Goal: Transaction & Acquisition: Purchase product/service

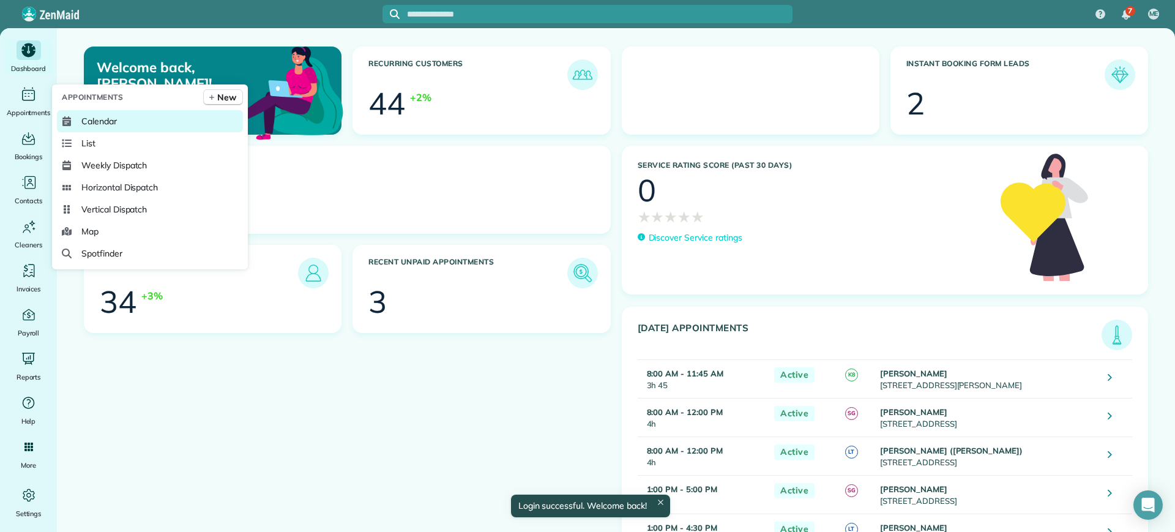
click at [130, 129] on link "Calendar" at bounding box center [150, 121] width 186 height 22
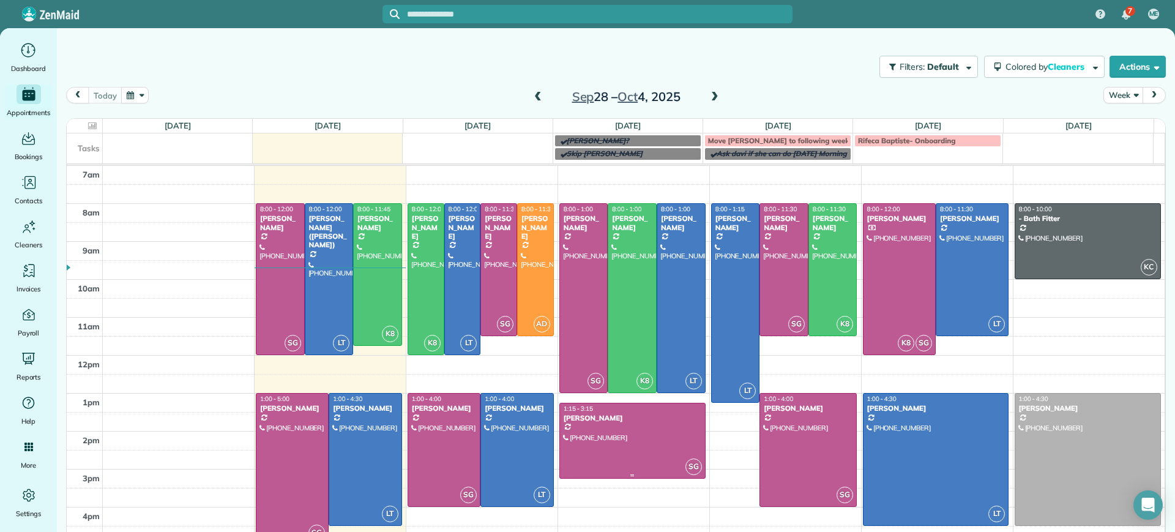
scroll to position [9, 0]
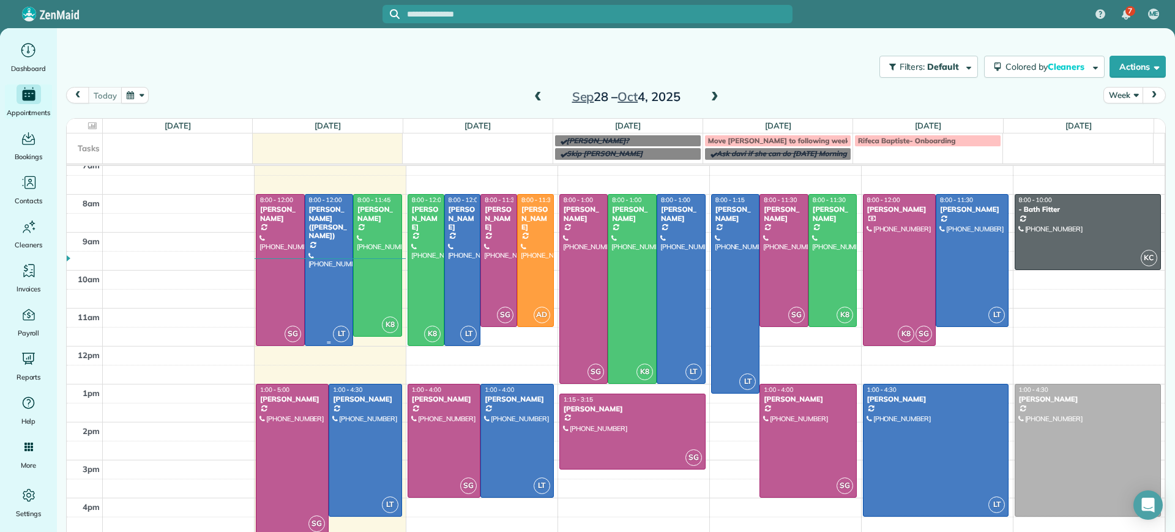
click at [325, 237] on div at bounding box center [329, 270] width 48 height 151
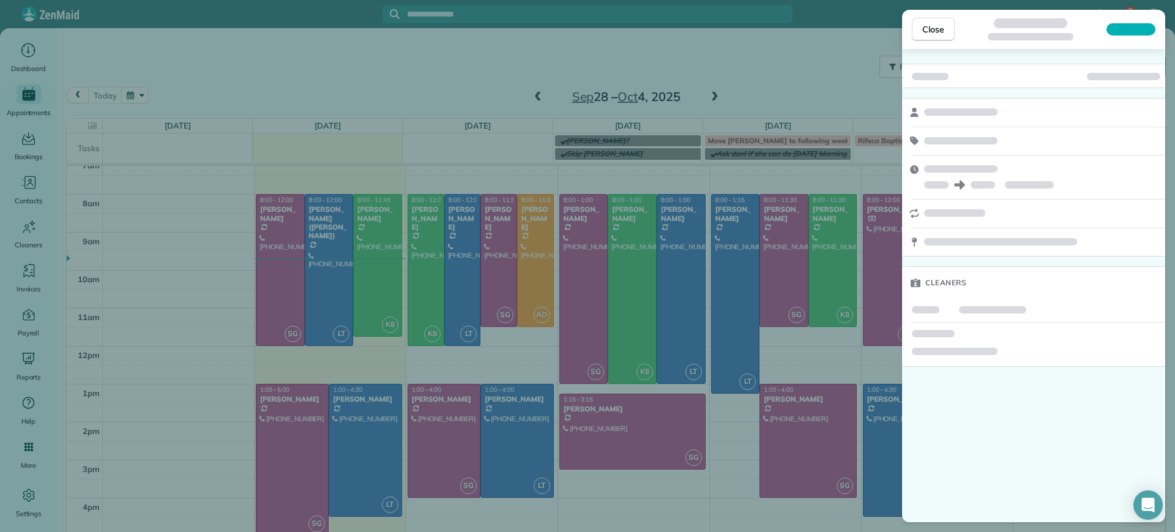
click at [282, 252] on div "Close Cleaners" at bounding box center [587, 266] width 1175 height 532
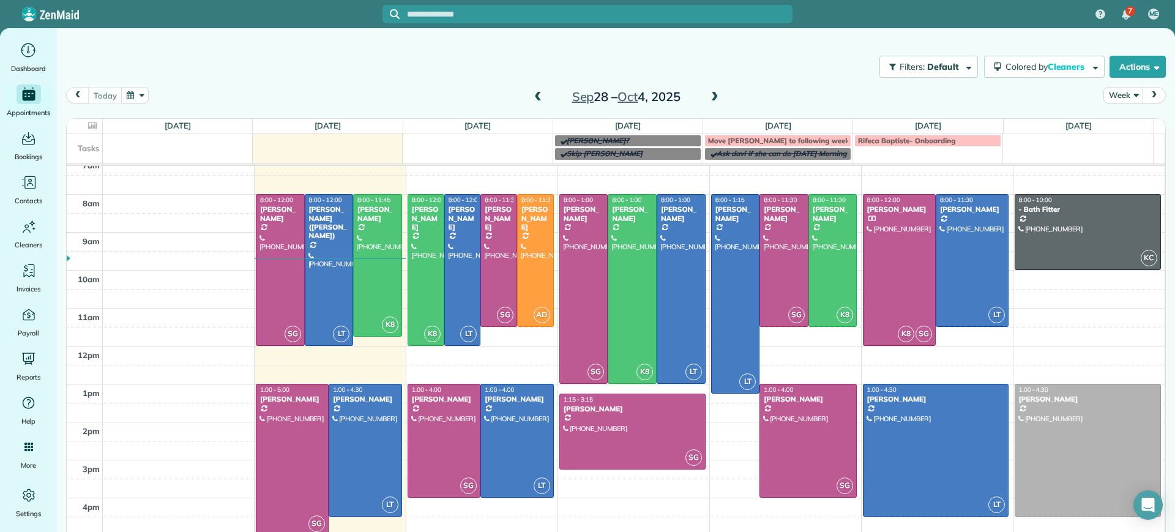
click at [282, 252] on div at bounding box center [280, 270] width 48 height 151
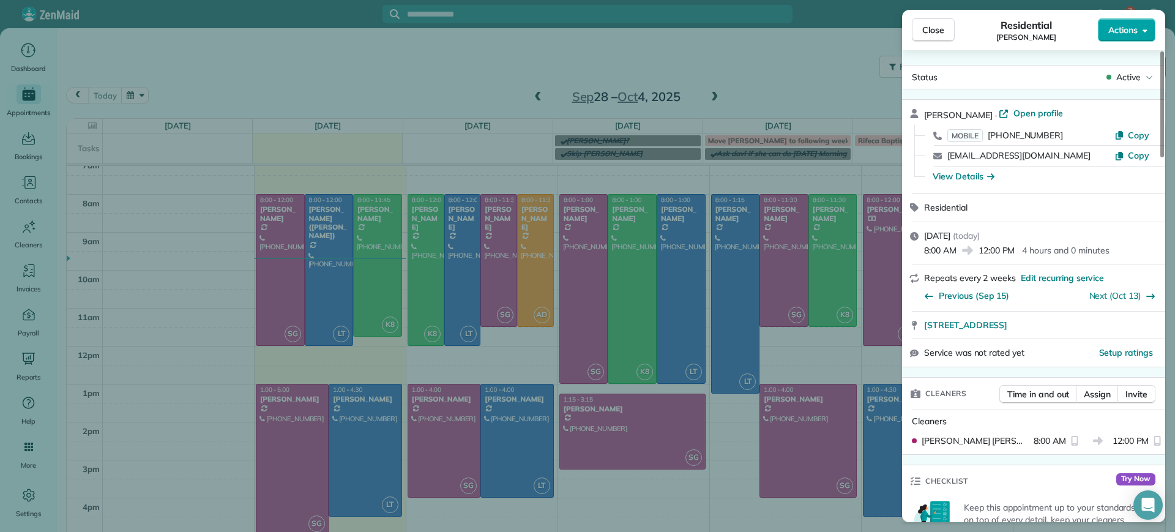
click at [1146, 36] on button "Actions" at bounding box center [1127, 29] width 58 height 23
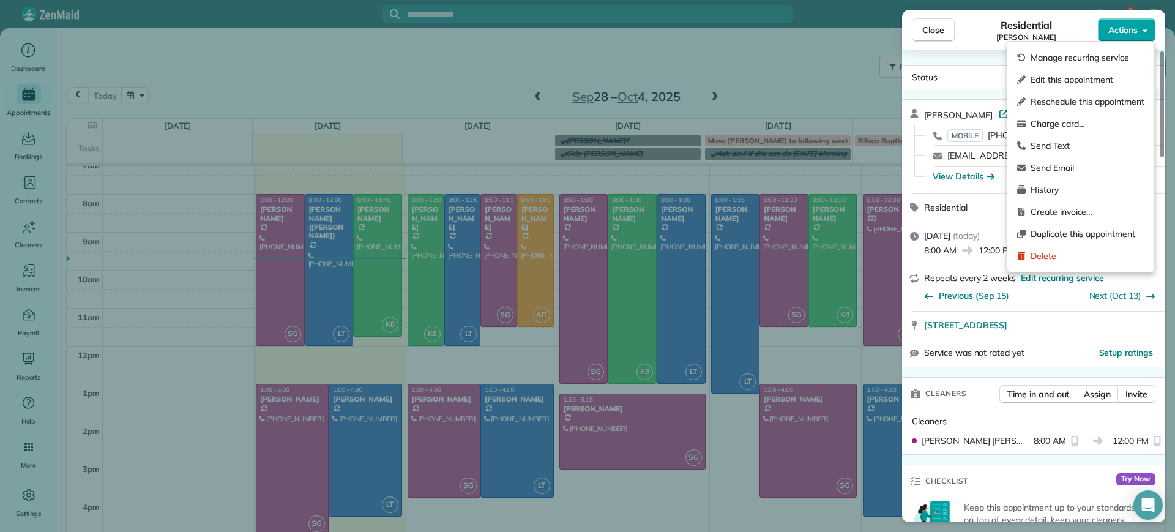
click at [1146, 34] on button "Actions" at bounding box center [1127, 29] width 58 height 23
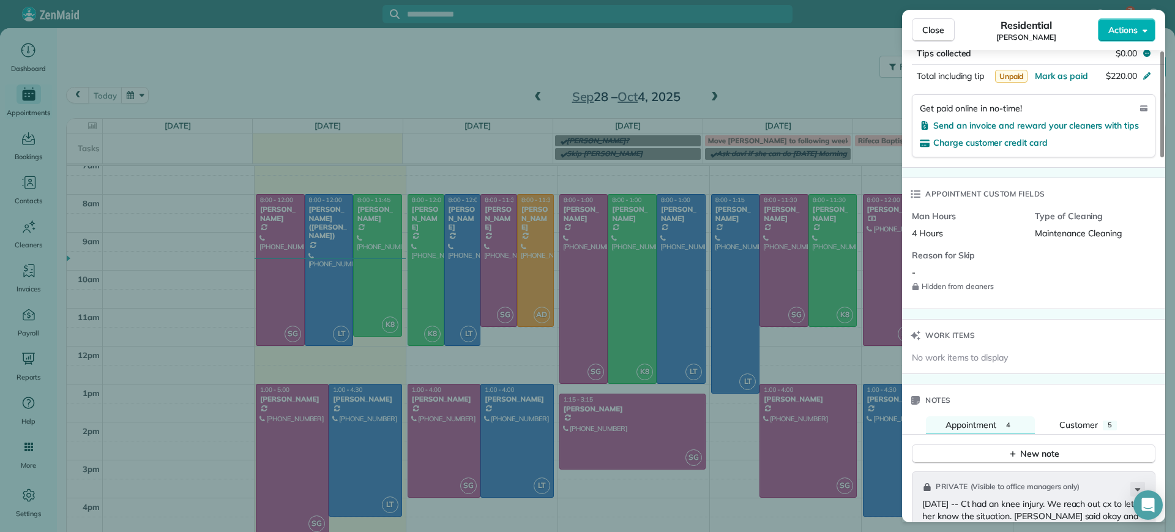
scroll to position [689, 0]
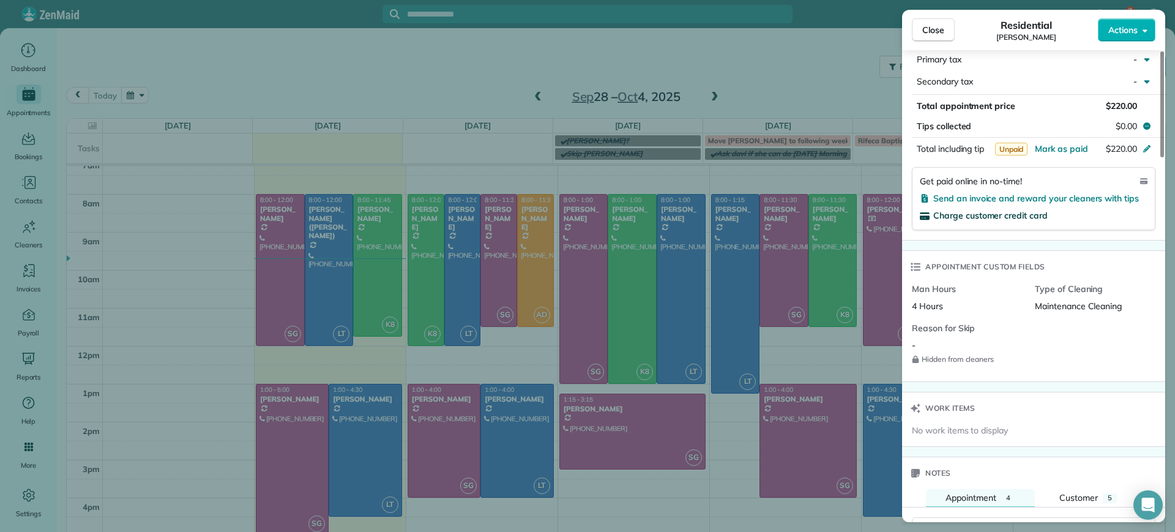
click at [962, 217] on span "Charge customer credit card" at bounding box center [990, 215] width 114 height 11
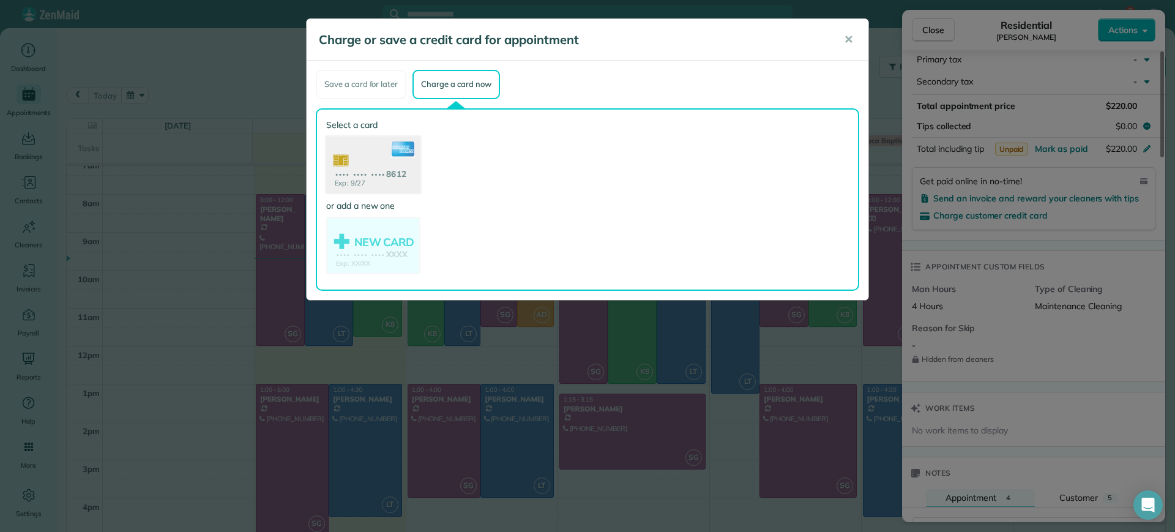
click at [373, 161] on use at bounding box center [373, 165] width 94 height 59
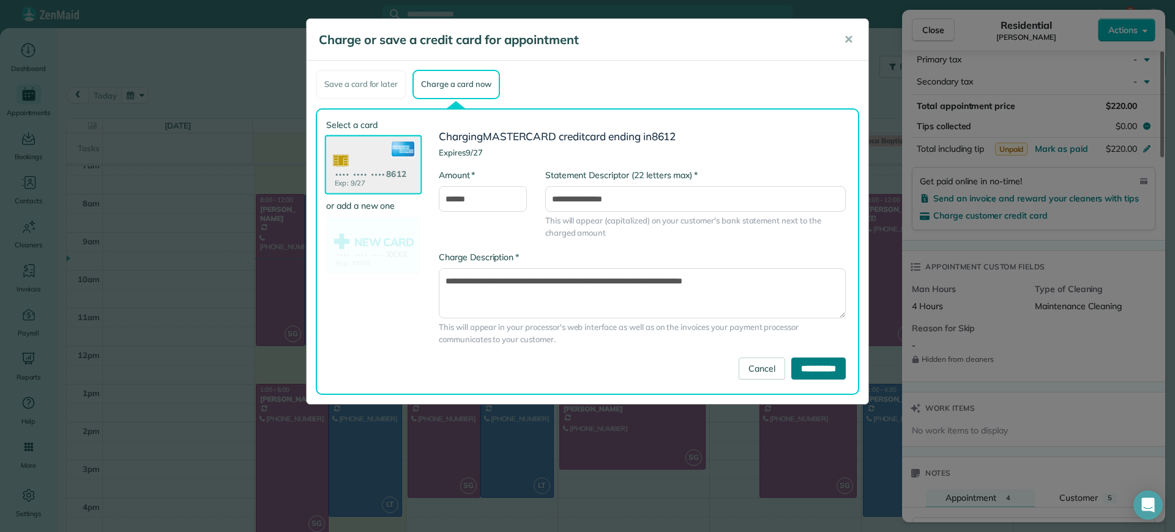
click at [803, 367] on input "**********" at bounding box center [818, 368] width 54 height 22
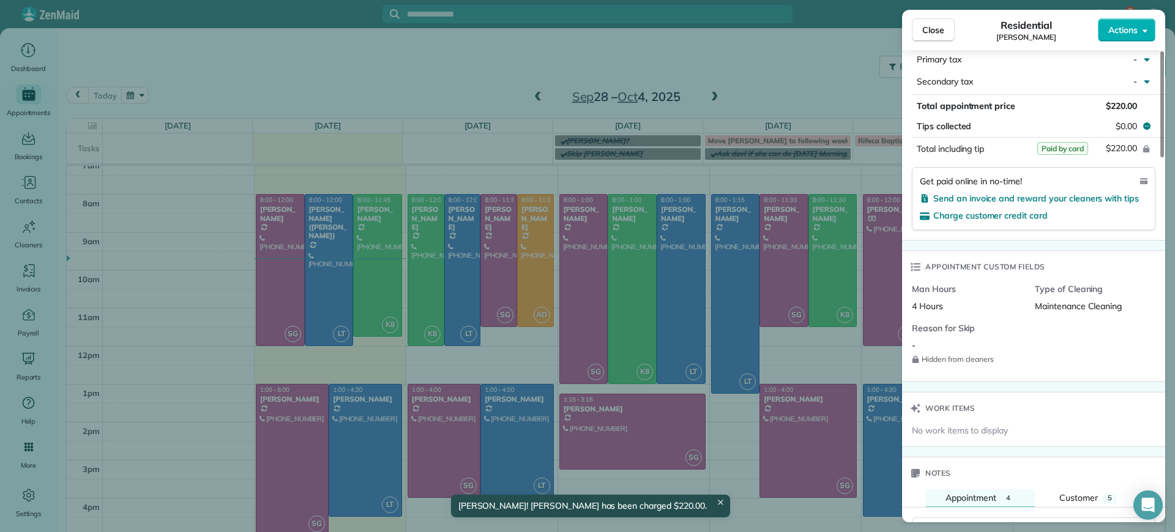
click at [331, 274] on div "Close Residential Jessica Pizano Actions Status Active Jessica Pizano · Open pr…" at bounding box center [587, 266] width 1175 height 532
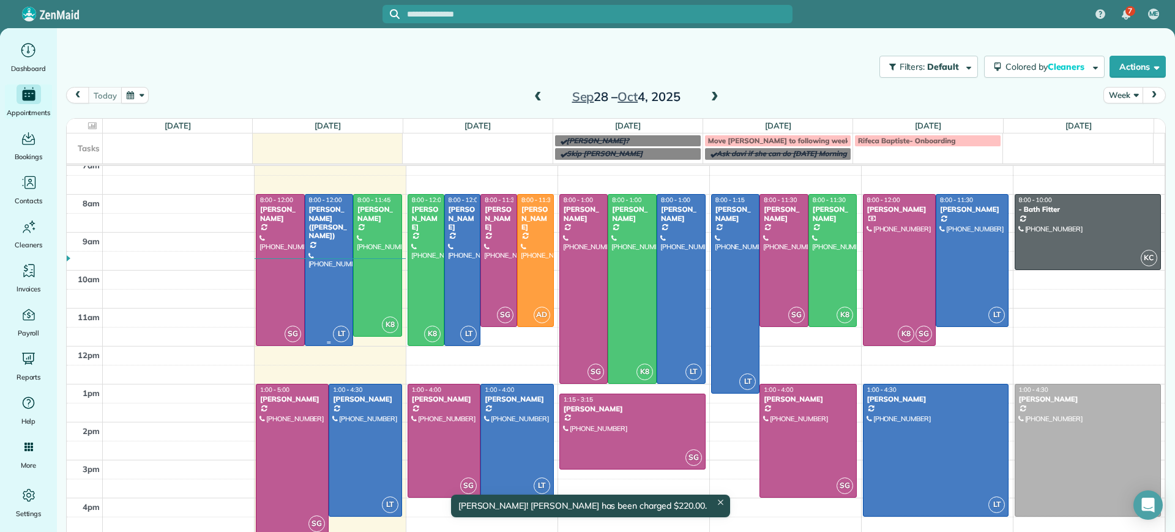
click at [331, 274] on div at bounding box center [329, 270] width 48 height 151
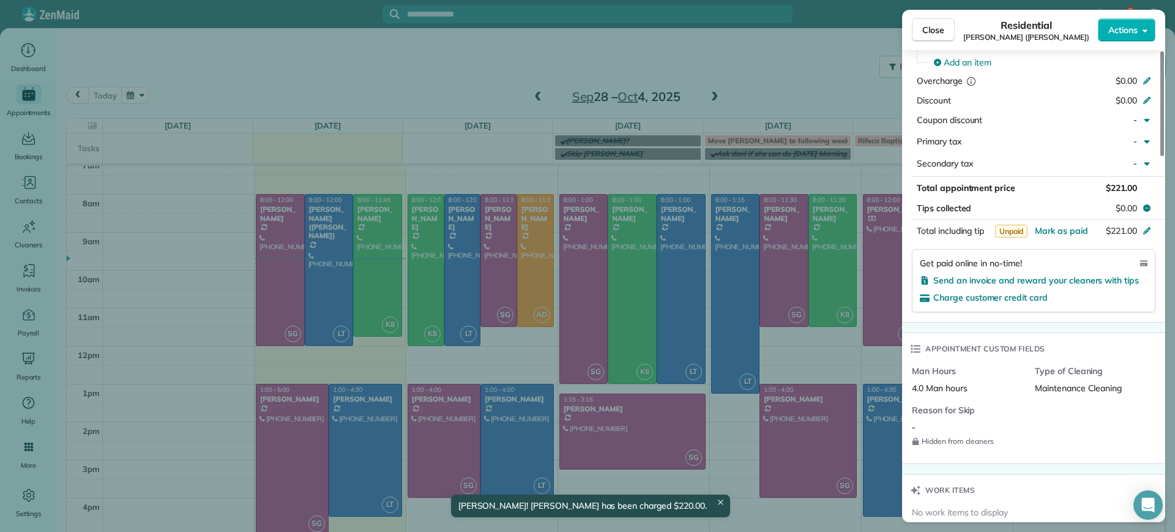
scroll to position [615, 0]
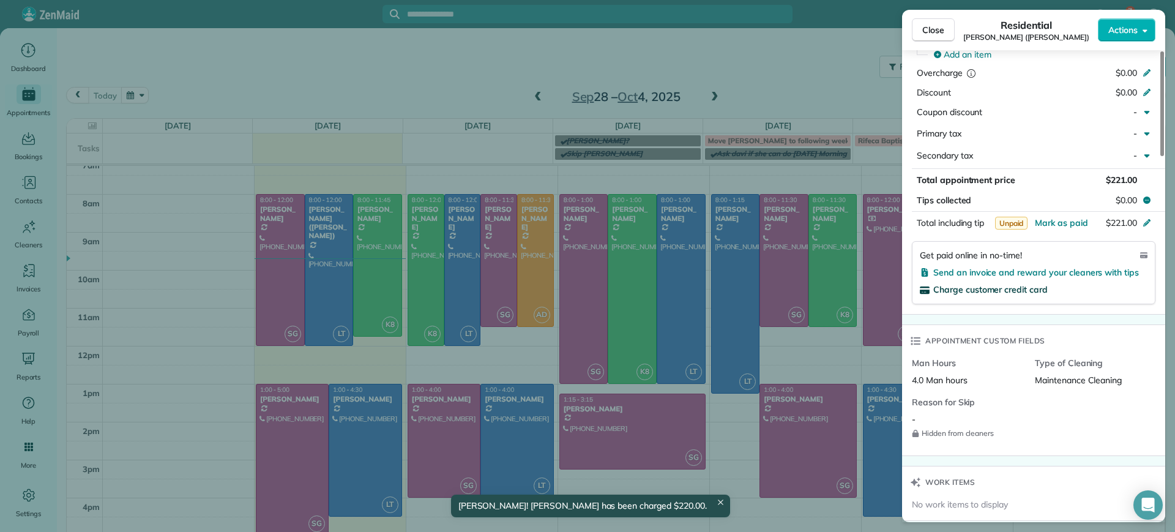
click at [985, 289] on span "Charge customer credit card" at bounding box center [990, 289] width 114 height 11
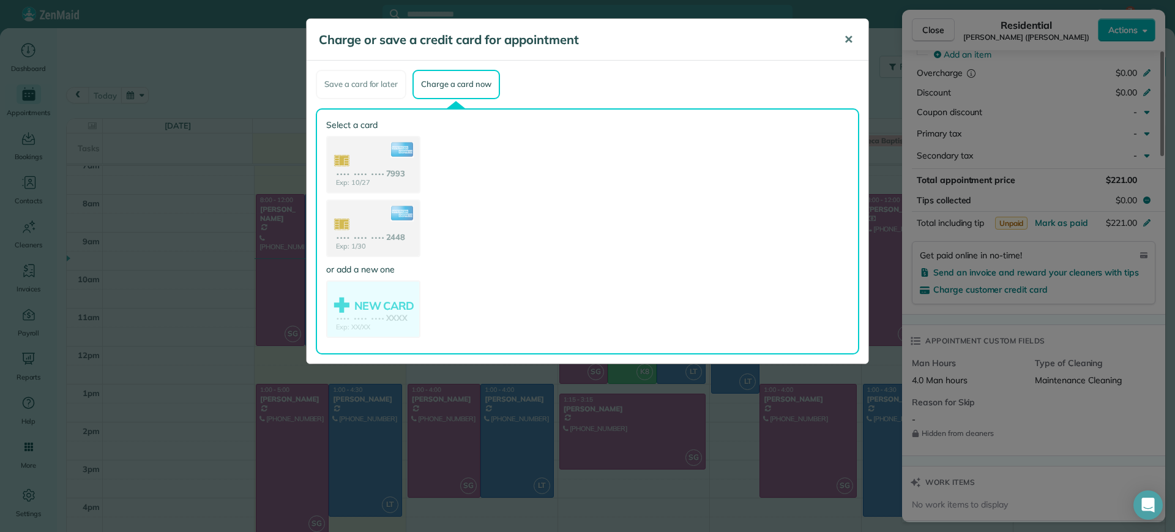
click at [845, 45] on span "✕" at bounding box center [848, 39] width 9 height 14
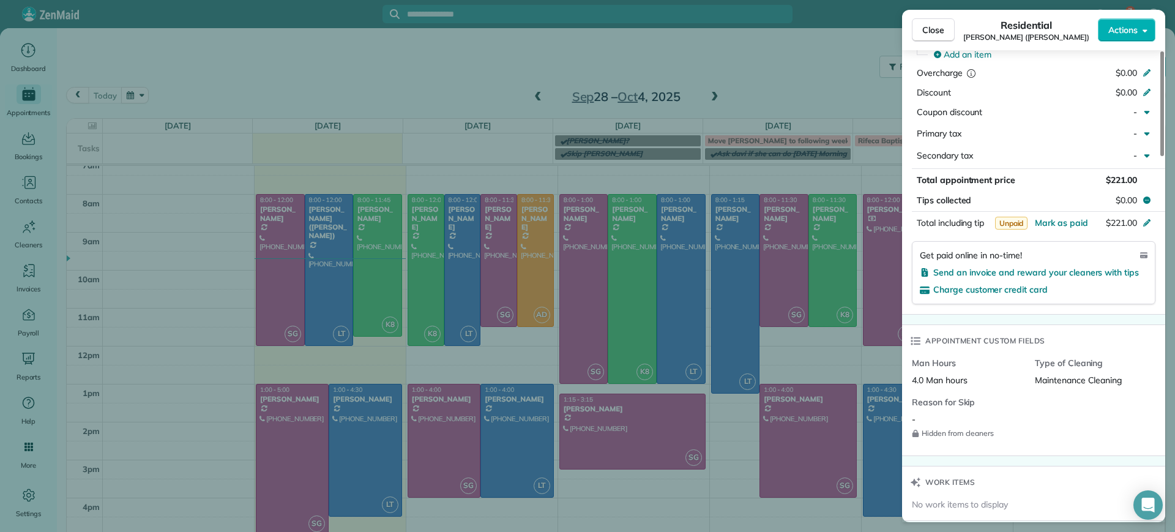
click at [91, 179] on div "Close Residential Chris Ludwig (Harrison) Actions Status Active Chris Ludwig (H…" at bounding box center [587, 266] width 1175 height 532
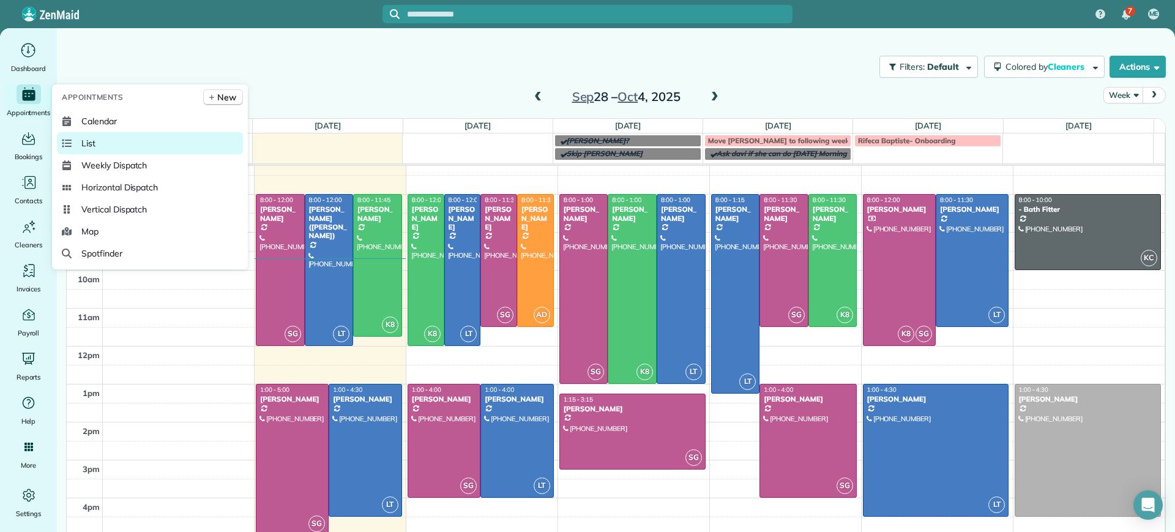
click at [73, 132] on link "List" at bounding box center [150, 143] width 186 height 22
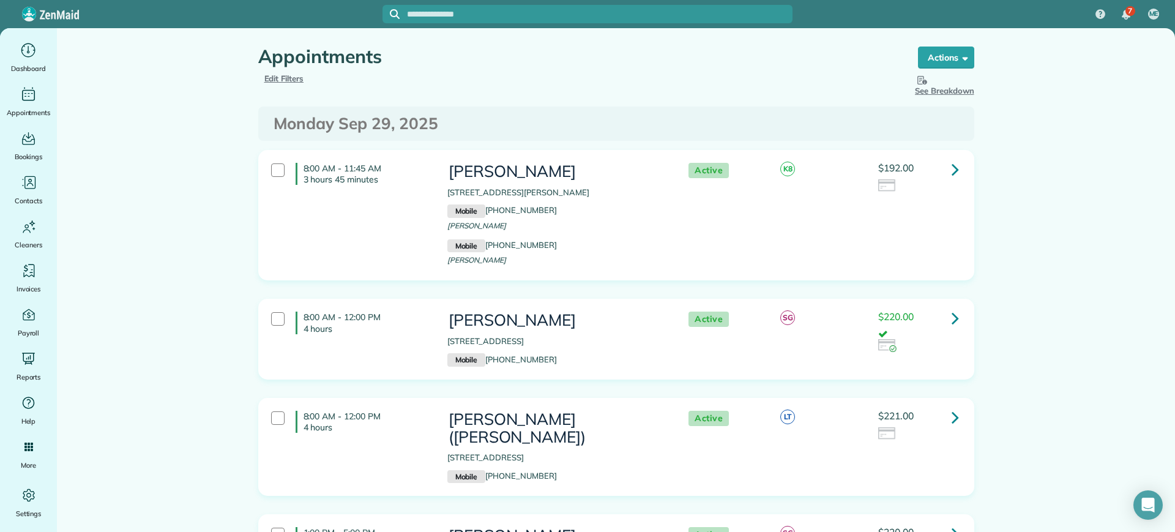
click at [274, 160] on div "8:00 AM - 11:45 AM 3 hours 45 minutes" at bounding box center [350, 174] width 176 height 34
click at [948, 53] on strong "Bulk Actions" at bounding box center [930, 57] width 51 height 11
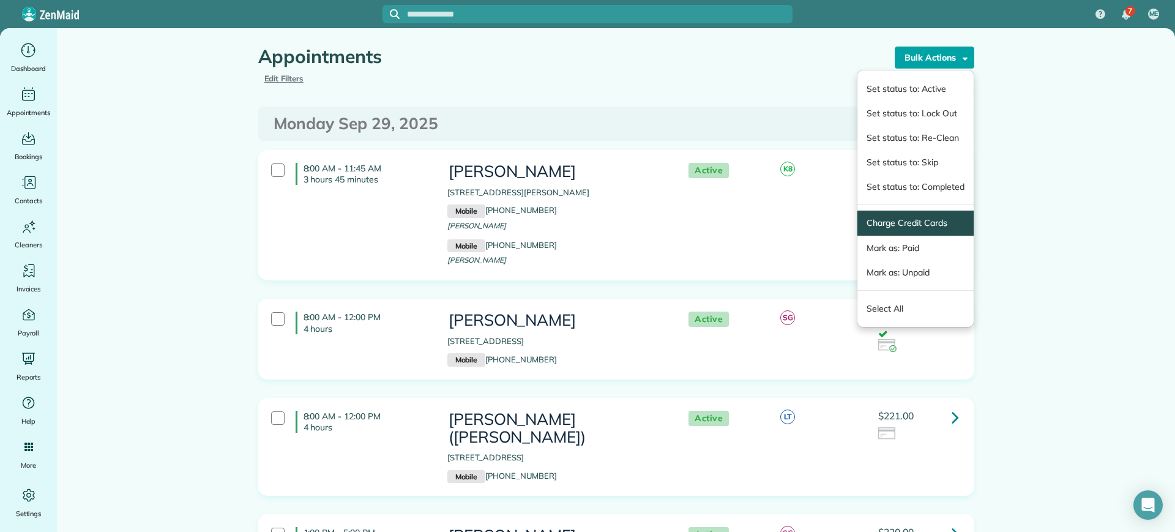
click at [933, 225] on link "Charge Credit Cards" at bounding box center [915, 223] width 97 height 13
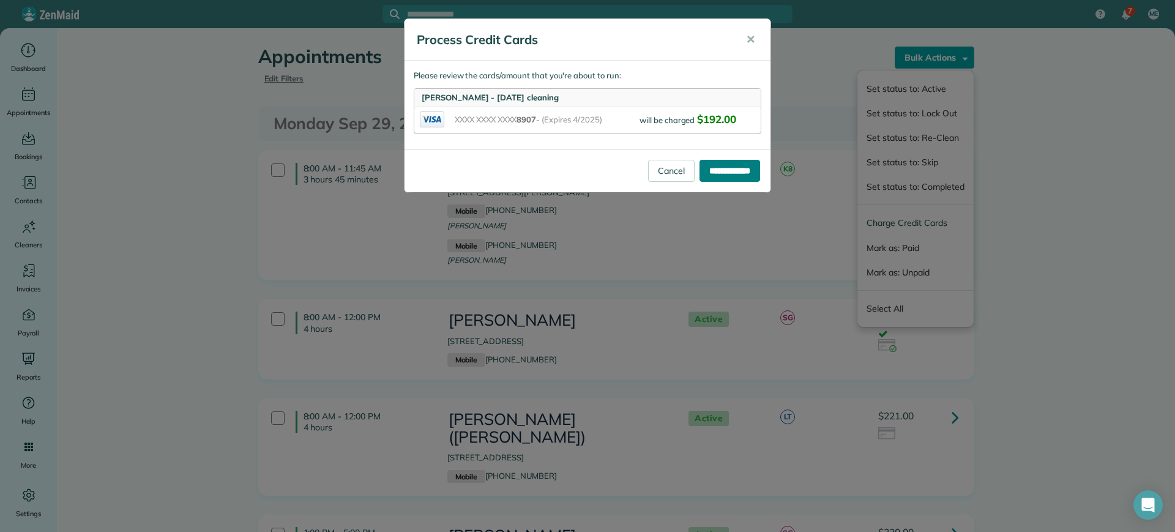
click at [732, 170] on input "**********" at bounding box center [730, 171] width 61 height 22
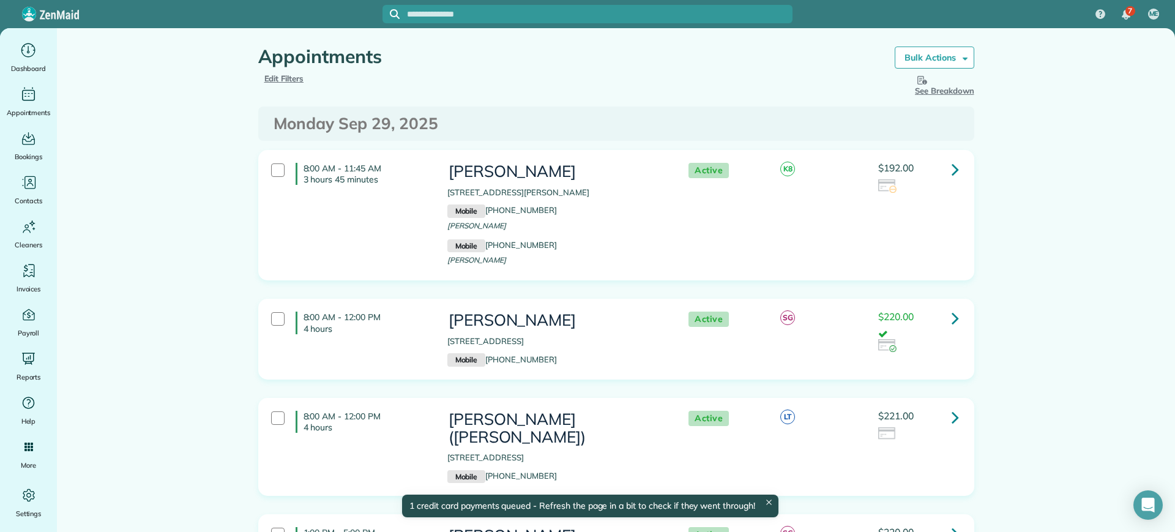
click at [276, 177] on div "8:00 AM - 11:45 AM 3 hours 45 minutes" at bounding box center [350, 174] width 176 height 34
click at [275, 420] on div at bounding box center [277, 417] width 13 height 13
click at [944, 65] on link "Bulk Actions" at bounding box center [935, 58] width 80 height 22
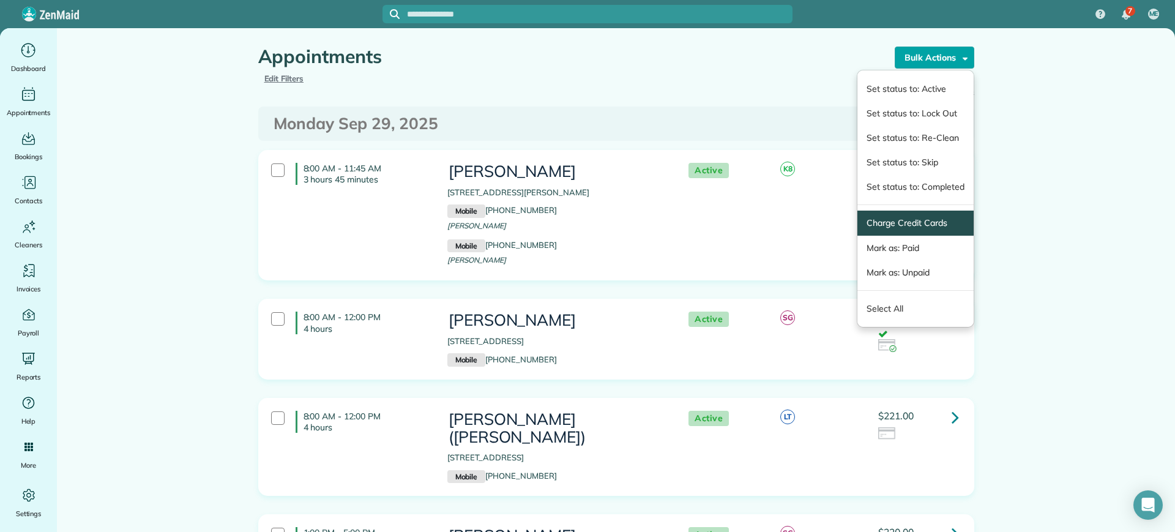
click at [932, 228] on link "Charge Credit Cards" at bounding box center [915, 223] width 97 height 13
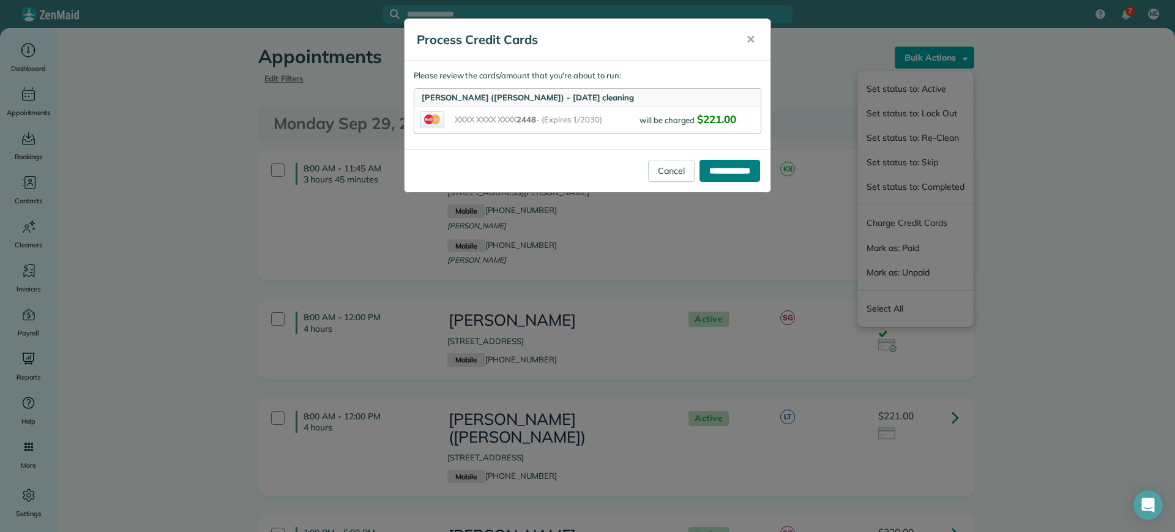
click at [733, 171] on input "**********" at bounding box center [730, 171] width 61 height 22
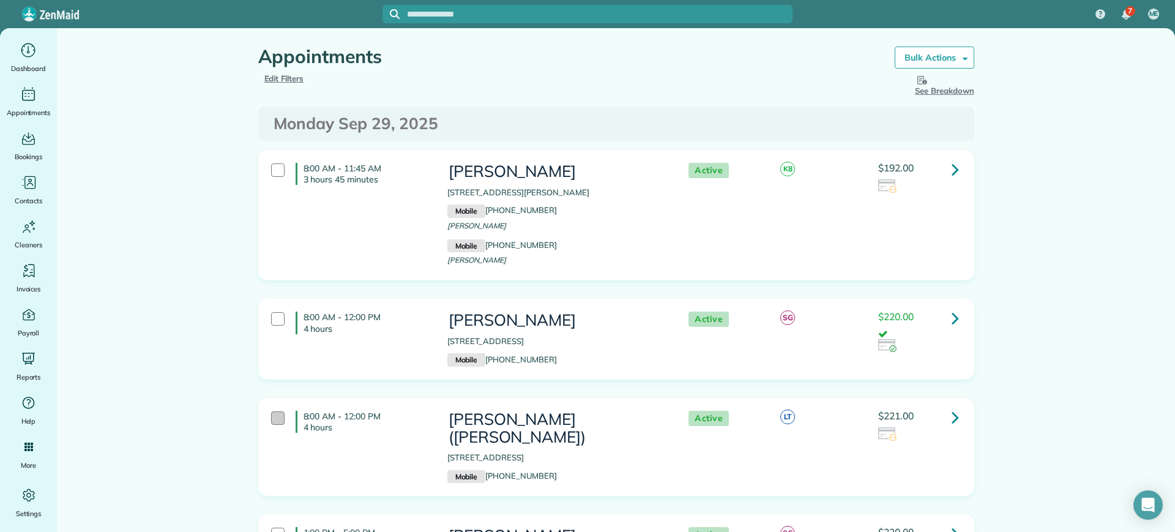
click at [271, 417] on div at bounding box center [277, 417] width 13 height 13
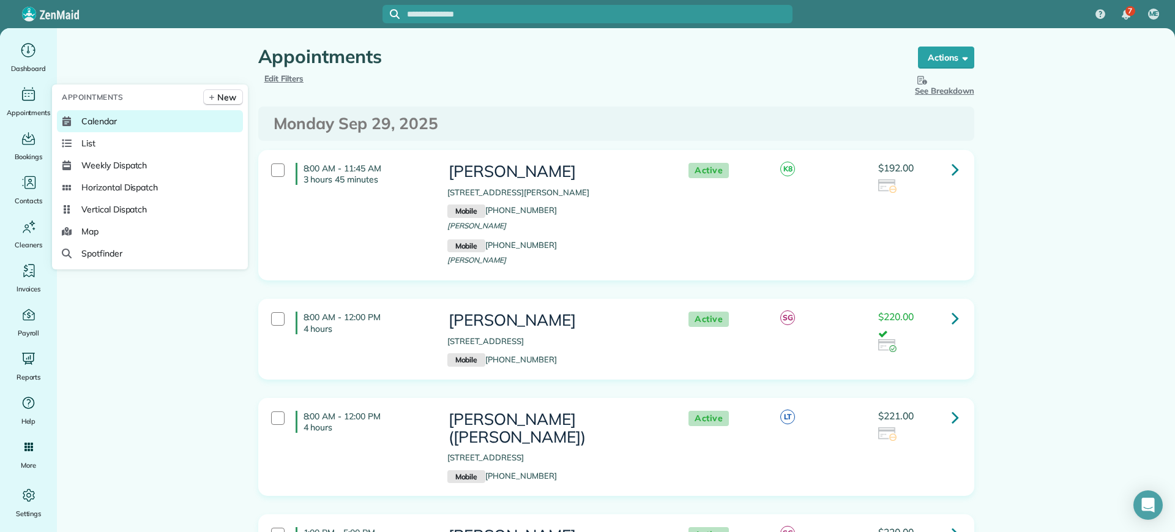
click at [70, 114] on link "Calendar" at bounding box center [150, 121] width 186 height 22
